Goal: Transaction & Acquisition: Book appointment/travel/reservation

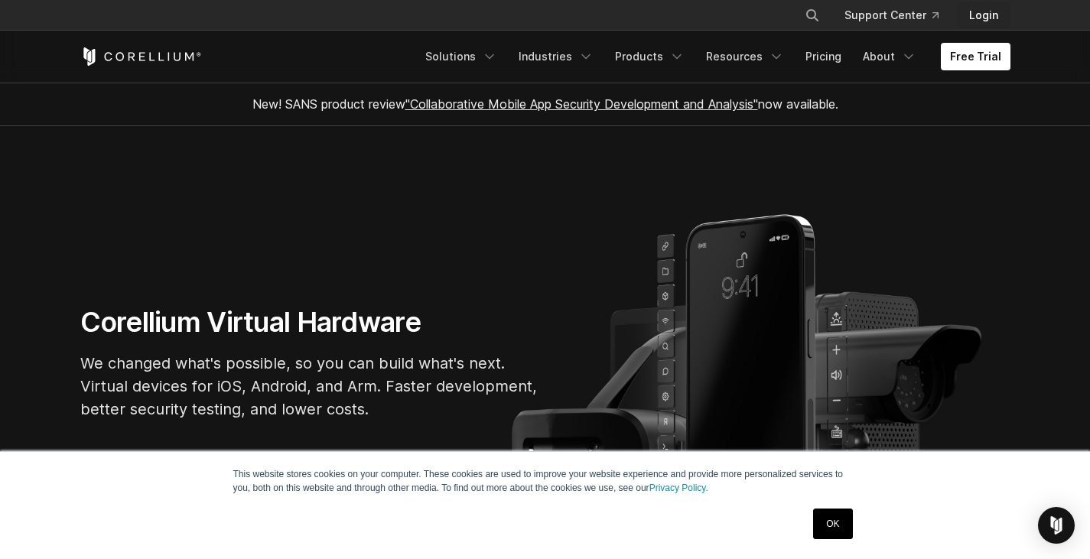
click at [984, 13] on link "Login" at bounding box center [984, 16] width 54 height 28
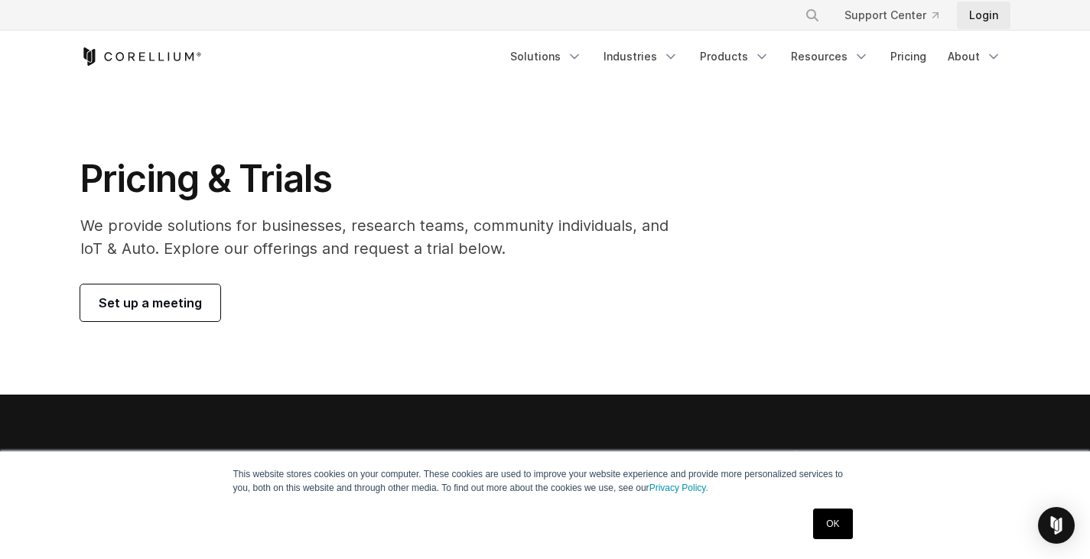
click at [978, 16] on link "Login" at bounding box center [984, 16] width 54 height 28
click at [158, 308] on span "Set up a meeting" at bounding box center [150, 303] width 103 height 18
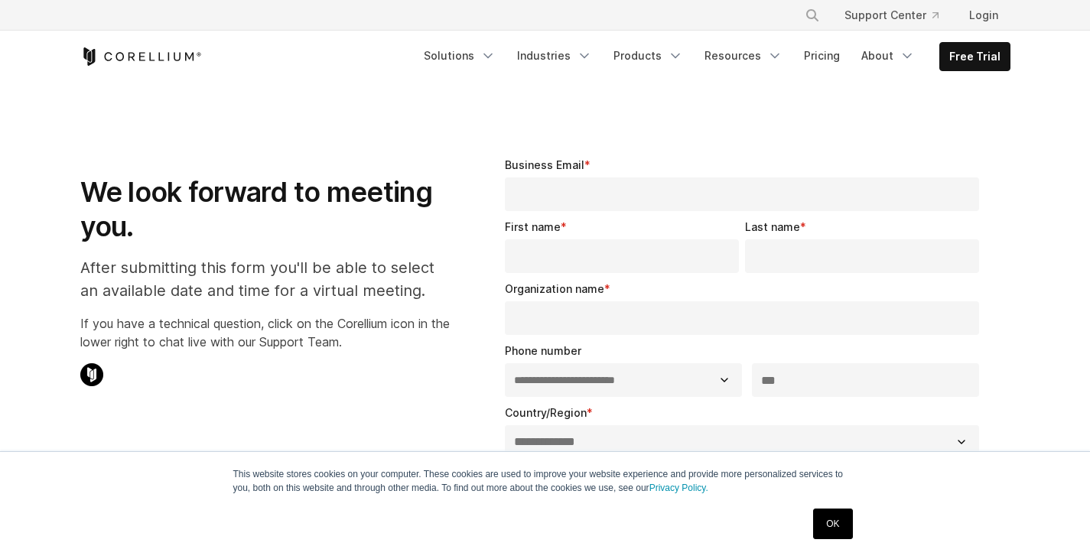
select select "**"
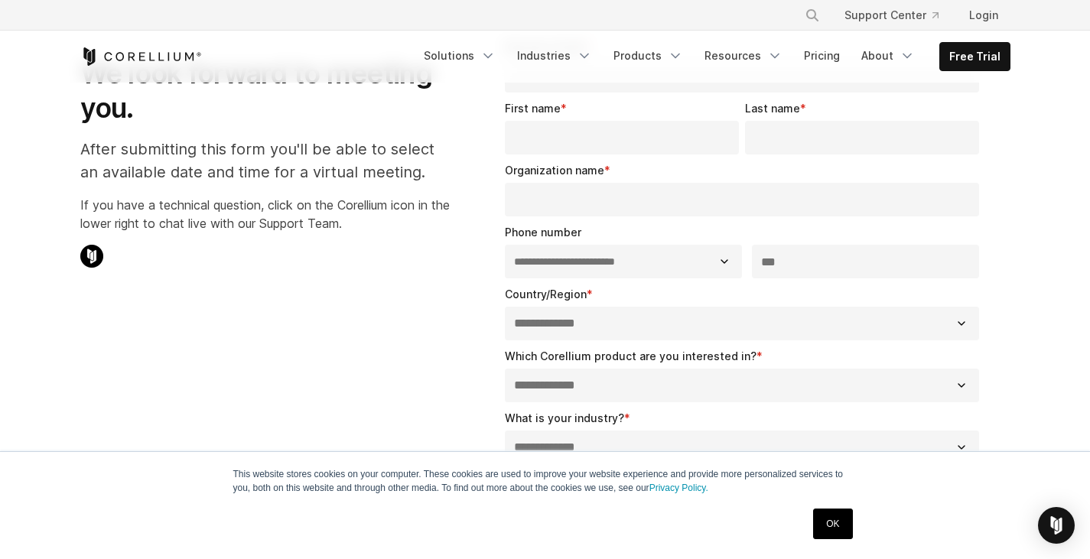
scroll to position [77, 0]
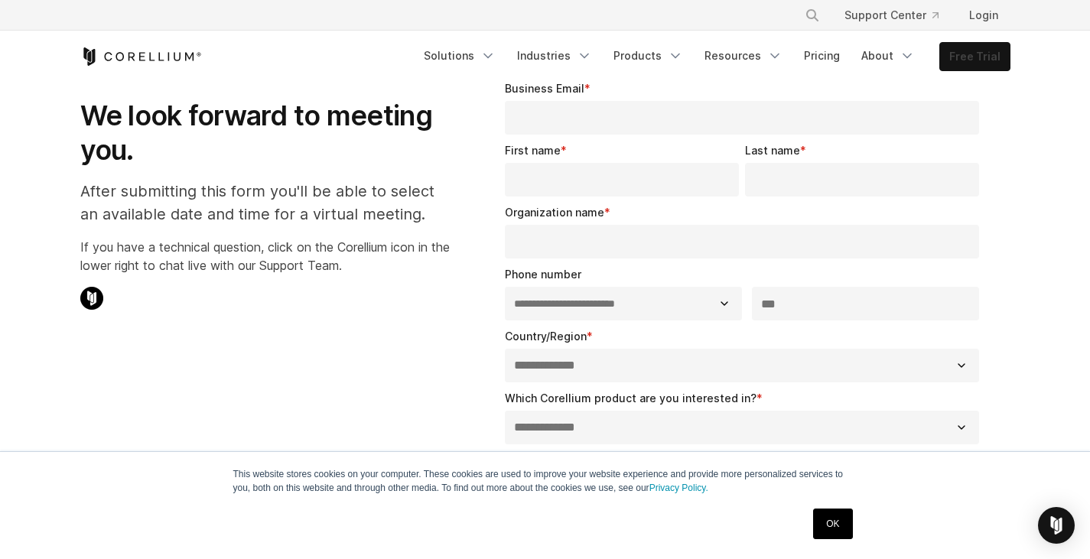
click at [967, 59] on link "Free Trial" at bounding box center [975, 57] width 70 height 28
